Goal: Transaction & Acquisition: Obtain resource

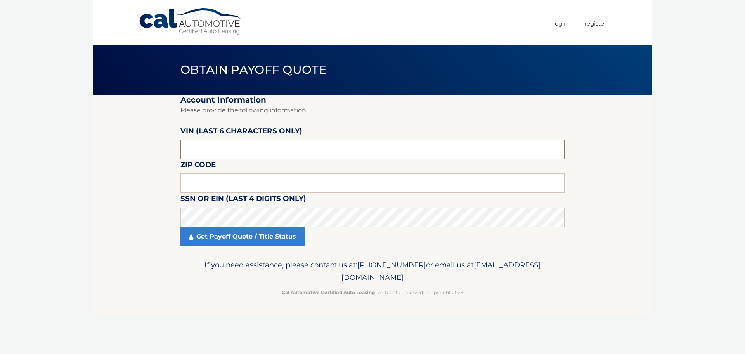
click at [238, 146] on input "text" at bounding box center [373, 148] width 384 height 19
click at [228, 186] on input "text" at bounding box center [373, 182] width 384 height 19
type input "11725"
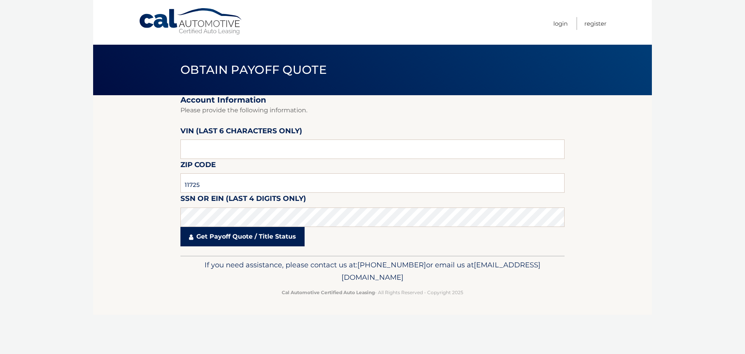
click at [219, 235] on link "Get Payoff Quote / Title Status" at bounding box center [243, 236] width 124 height 19
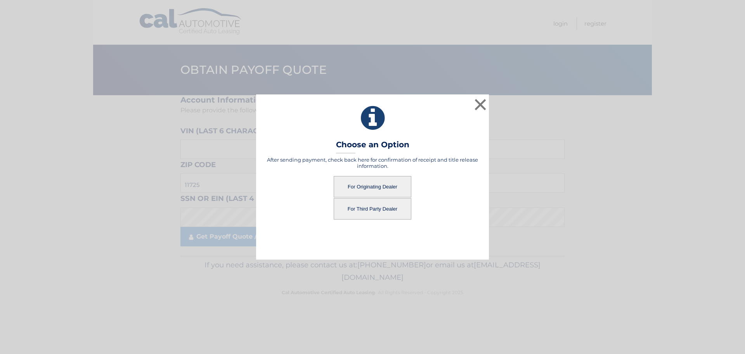
click at [379, 187] on button "For Originating Dealer" at bounding box center [373, 186] width 78 height 21
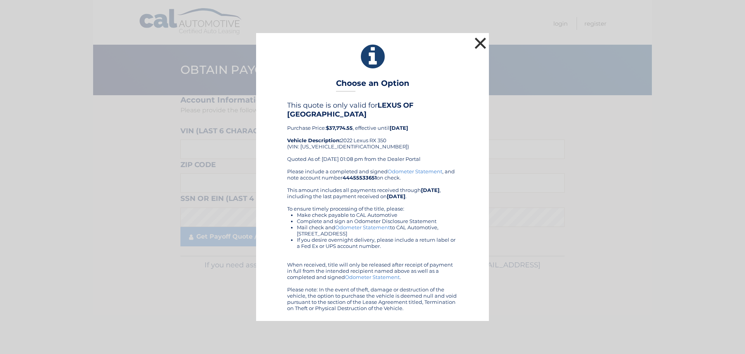
click at [480, 45] on button "×" at bounding box center [481, 43] width 16 height 16
